Goal: Find specific page/section: Find specific page/section

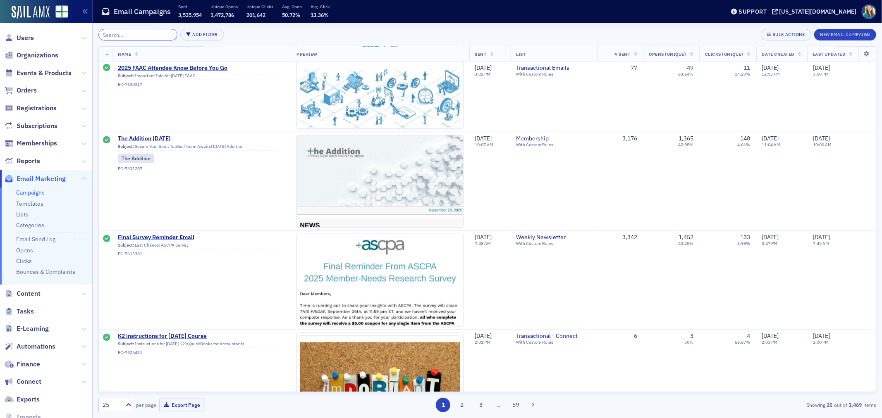
scroll to position [827, 0]
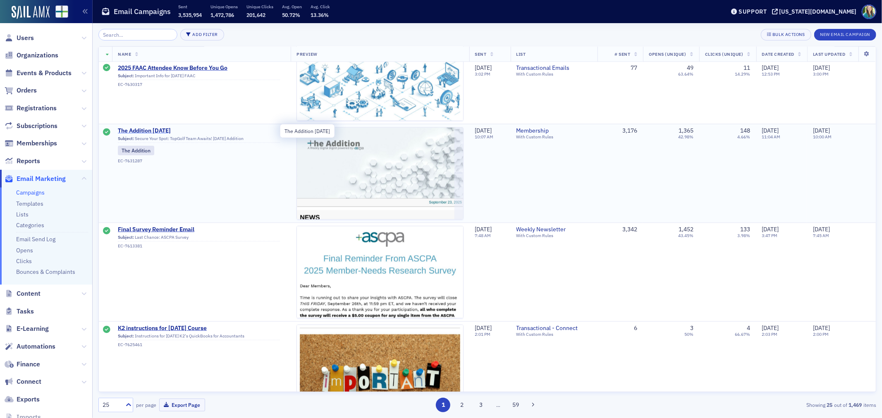
click at [155, 131] on span "The Addition [DATE]" at bounding box center [199, 130] width 162 height 7
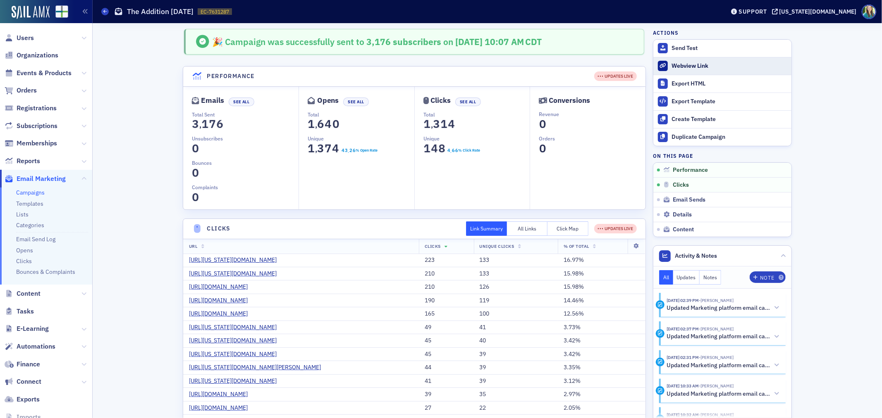
click at [690, 69] on link "Webview Link" at bounding box center [722, 66] width 138 height 18
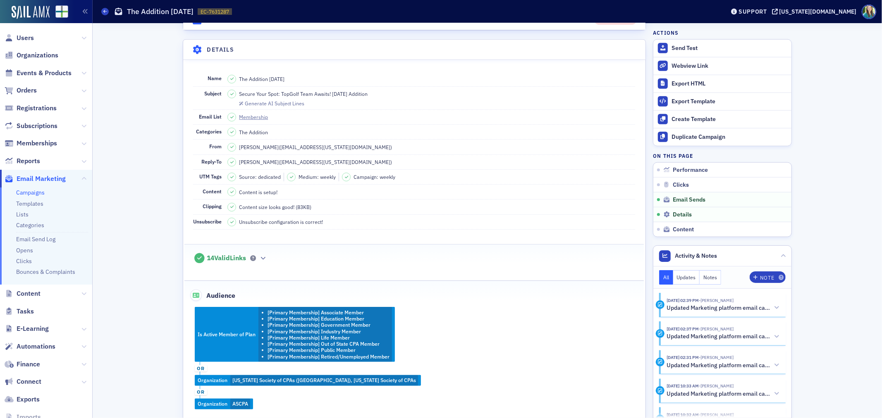
scroll to position [735, 0]
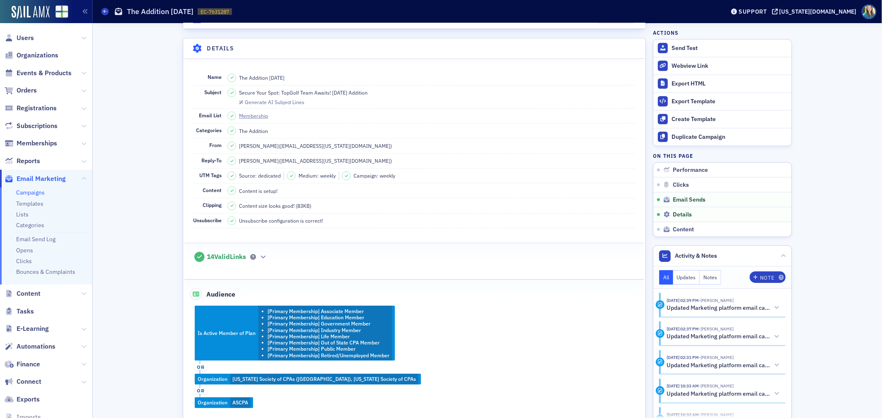
drag, startPoint x: 368, startPoint y: 122, endPoint x: 236, endPoint y: 122, distance: 132.3
click at [236, 108] on dd "Secure Your Spot: TopGolf Team Awaits! [DATE] Addition Generate AI Subject Lines" at bounding box center [431, 97] width 408 height 23
copy span "Secure Your Spot: TopGolf Team Awaits! [DATE] Addition"
